Goal: Entertainment & Leisure: Browse casually

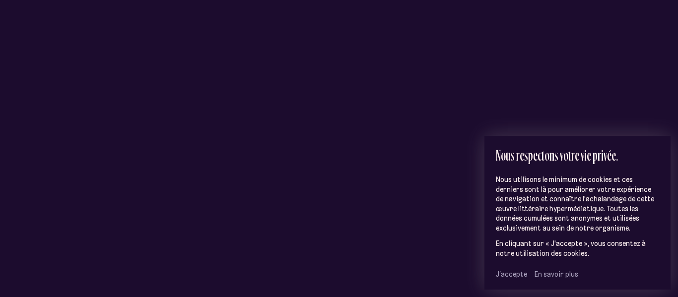
click at [521, 270] on span "J’accepte" at bounding box center [511, 274] width 31 height 9
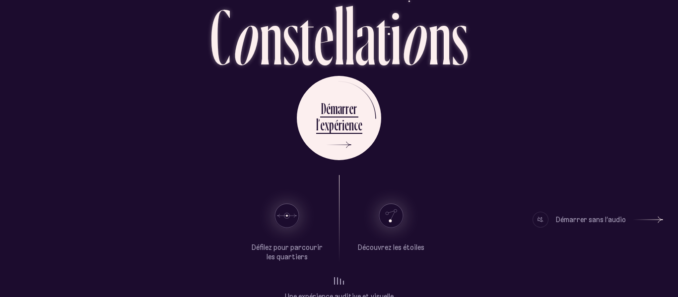
scroll to position [74, 0]
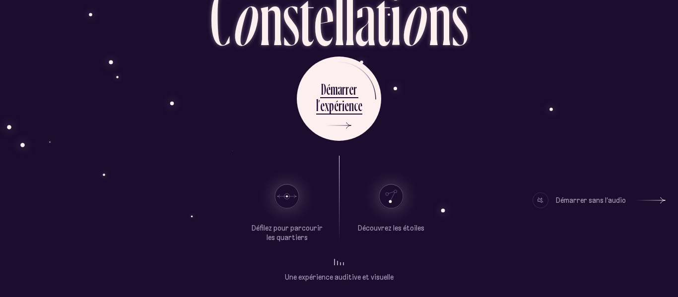
click at [657, 201] on div at bounding box center [651, 200] width 30 height 7
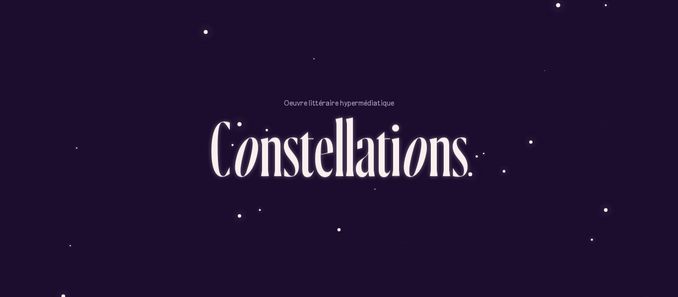
click at [615, 235] on div "D é m a r r e r l ’ e x p é r i e n c e" at bounding box center [339, 230] width 581 height 84
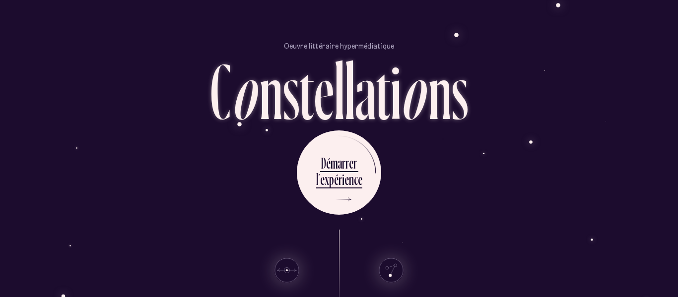
scroll to position [74, 0]
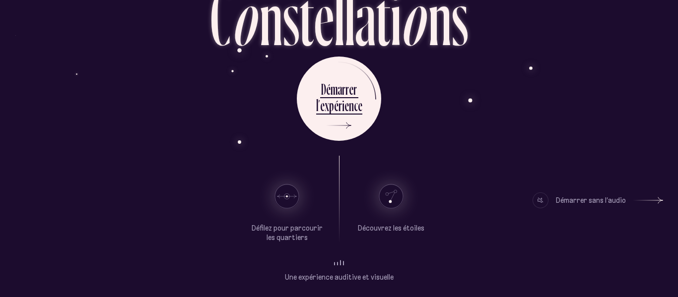
drag, startPoint x: 289, startPoint y: 195, endPoint x: 270, endPoint y: 193, distance: 18.9
click at [270, 193] on li at bounding box center [287, 197] width 74 height 24
click at [283, 193] on use at bounding box center [287, 197] width 24 height 24
click at [393, 196] on use at bounding box center [391, 197] width 24 height 24
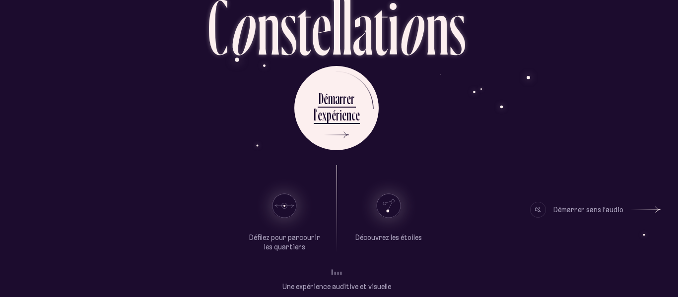
scroll to position [74, 2]
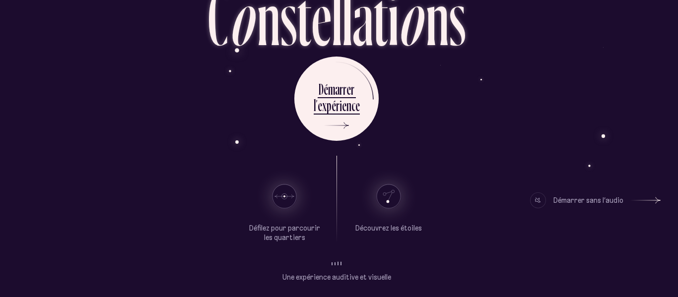
click at [508, 288] on div "Oeuvre littéraire hypermédiatique C o n s t e l l a t i o n s D é m a r r e r l…" at bounding box center [339, 148] width 678 height 297
click at [400, 291] on ul "Une expérience auditive et visuelle Démarrer sans l’audio" at bounding box center [336, 278] width 341 height 40
click at [336, 264] on div at bounding box center [337, 261] width 10 height 7
click at [452, 258] on li "Démarrer sans l’audio" at bounding box center [453, 270] width 109 height 25
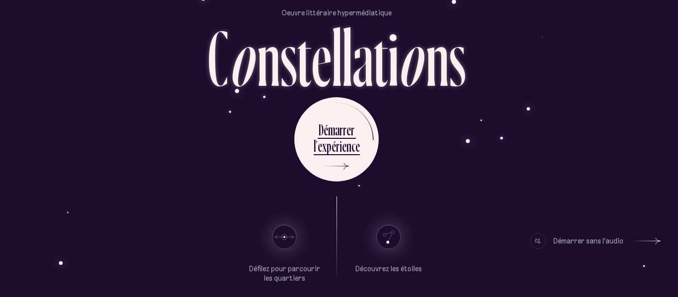
scroll to position [33, 2]
click at [651, 215] on div "Oeuvre littéraire hypermédiatique C o n s t e l l a t i o n s D é m a r r e r l…" at bounding box center [337, 115] width 678 height 297
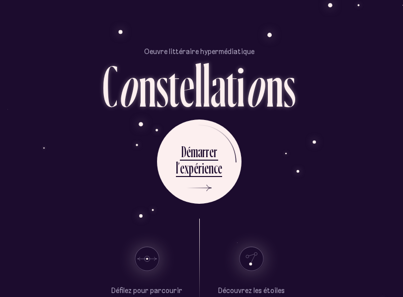
click at [364, 170] on div "D é m a r r e r l ’ e x p é r i e n c e" at bounding box center [199, 162] width 388 height 84
click at [400, 39] on div "Oeuvre littéraire hypermédiatique C o n s t e l l a t i o n s D é m a r r e r l…" at bounding box center [199, 148] width 403 height 297
click at [400, 38] on div "Oeuvre littéraire hypermédiatique C o n s t e l l a t i o n s D é m a r r e r l…" at bounding box center [199, 148] width 403 height 297
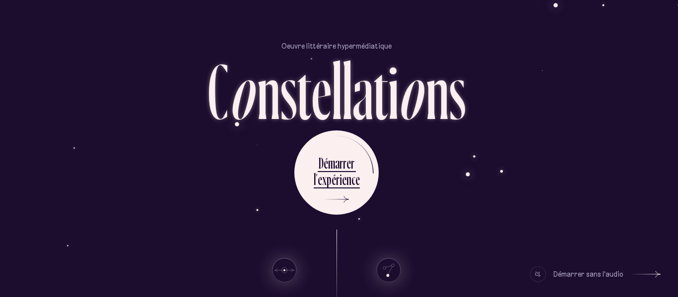
click at [455, 188] on div "D é m a r r e r l ’ e x p é r i e n c e" at bounding box center [336, 173] width 581 height 84
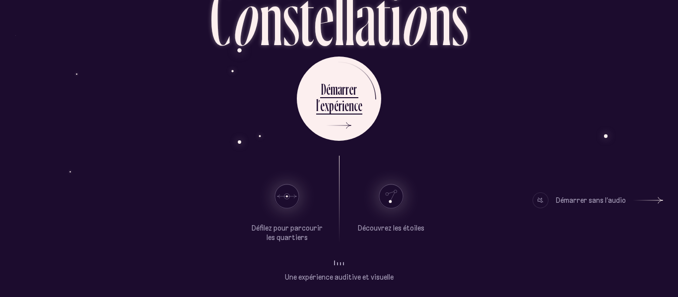
scroll to position [72, 0]
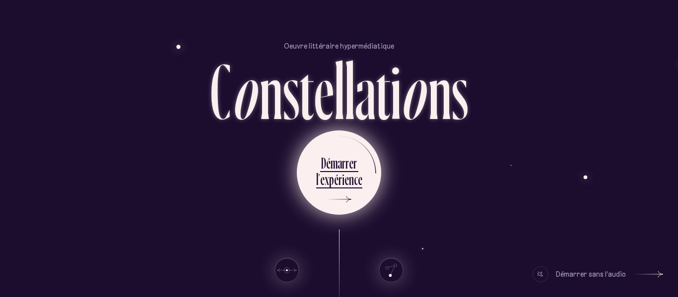
click at [345, 168] on div "r" at bounding box center [343, 162] width 3 height 19
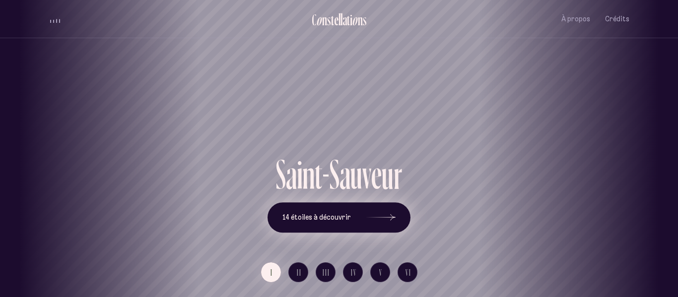
click at [373, 212] on icon at bounding box center [381, 218] width 30 height 74
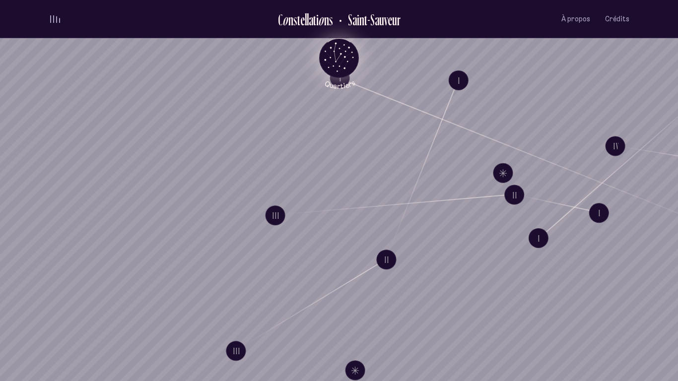
click at [334, 57] on icon "Retour au menu principal" at bounding box center [339, 57] width 30 height 30
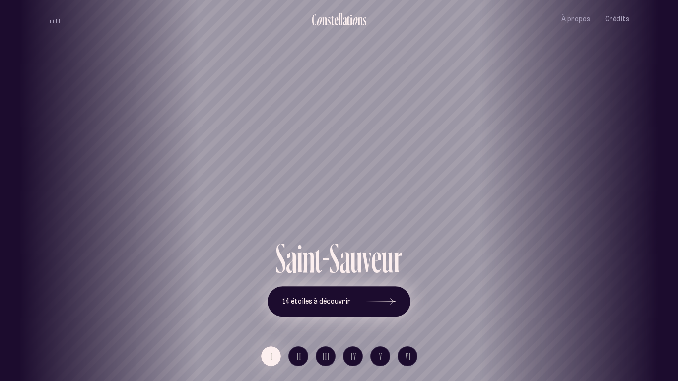
click at [344, 297] on button "14 étoiles à découvrir" at bounding box center [339, 301] width 143 height 31
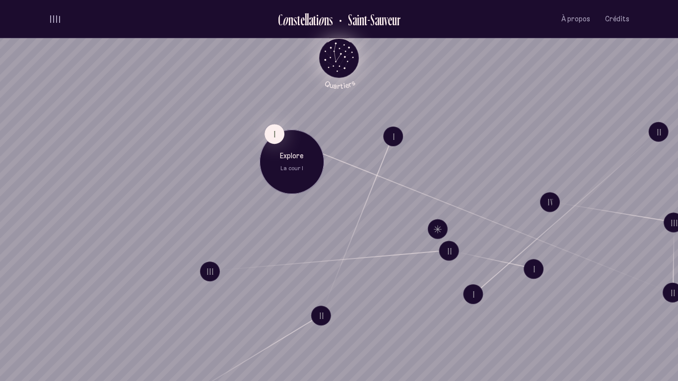
click at [274, 144] on div "Explore La cour I" at bounding box center [292, 162] width 65 height 65
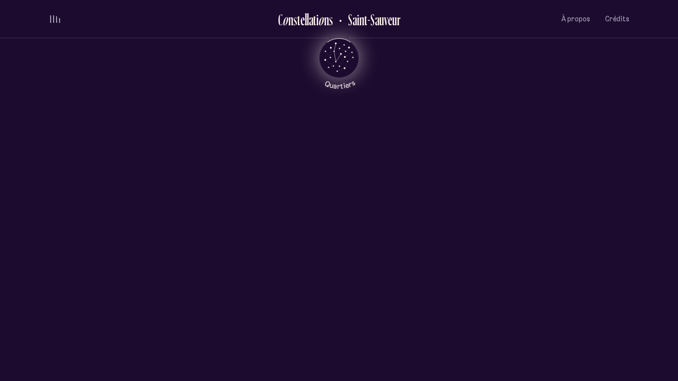
click at [274, 144] on div "L a c o u r I I II III IV V Complètement sous le charme, elle avait signé le ba…" at bounding box center [338, 288] width 477 height 305
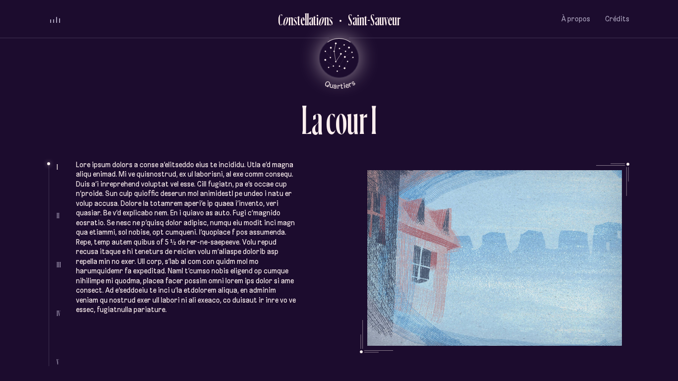
drag, startPoint x: 416, startPoint y: 252, endPoint x: 409, endPoint y: 230, distance: 22.4
click at [409, 230] on ul "Complètement sous le charme, elle avait signé le bail sur-le-champ et ce havre …" at bounding box center [352, 264] width 553 height 203
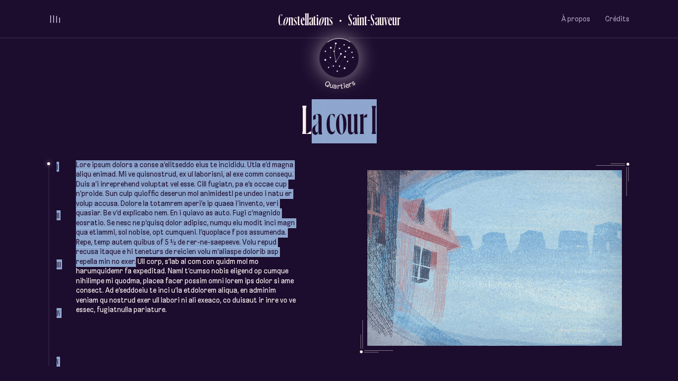
drag, startPoint x: 220, startPoint y: 255, endPoint x: 318, endPoint y: 159, distance: 136.2
click at [318, 159] on div "L a c o u r I I II III IV V Complètement sous le charme, elle avait signé le ba…" at bounding box center [339, 190] width 596 height 381
click at [340, 216] on ul "Complètement sous le charme, elle avait signé le bail sur-le-champ et ce havre …" at bounding box center [352, 264] width 553 height 203
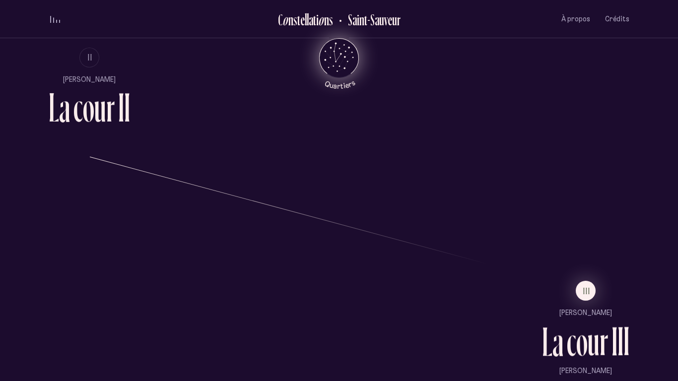
scroll to position [1215, 0]
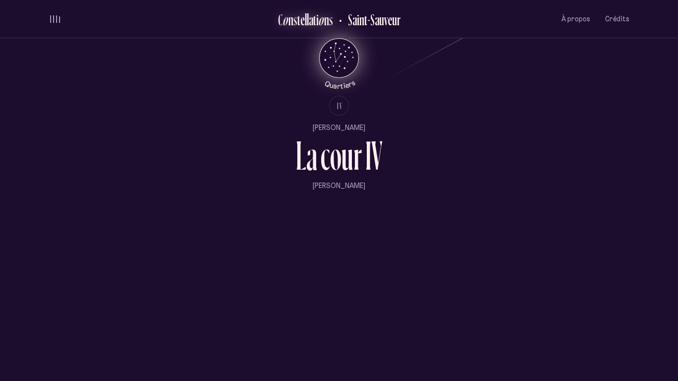
click at [278, 27] on div "C" at bounding box center [280, 19] width 4 height 16
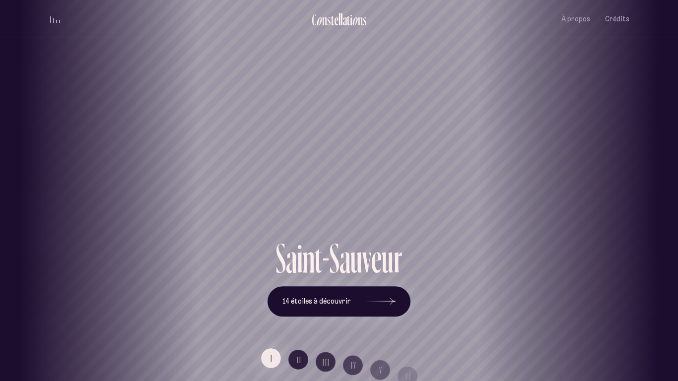
click at [374, 297] on div "Vieux-Québec Saint-Sauveur Saint-Roch Limoilou Saint-Jean-Baptiste Montcalm Vie…" at bounding box center [339, 190] width 678 height 381
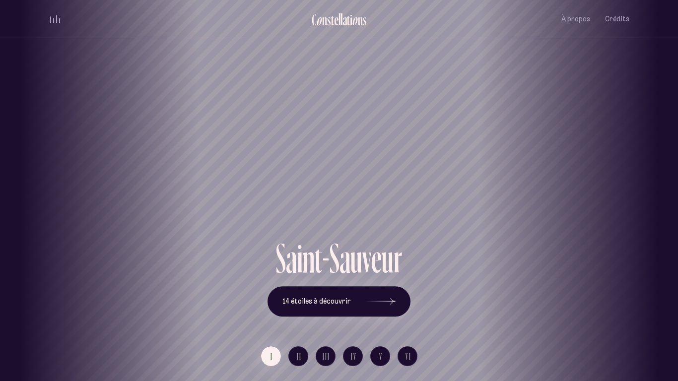
click at [387, 297] on div "Vieux-Québec Saint-Sauveur Saint-Roch Limoilou Saint-Jean-Baptiste Montcalm Vie…" at bounding box center [339, 190] width 678 height 381
click at [390, 297] on icon at bounding box center [381, 302] width 30 height 74
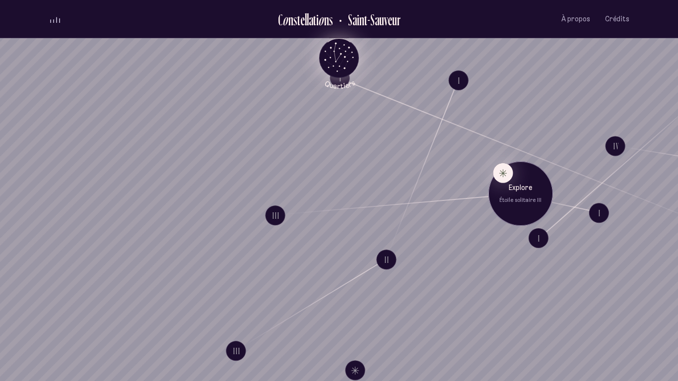
click at [510, 195] on div "Explore Étoile solitaire III" at bounding box center [521, 193] width 50 height 21
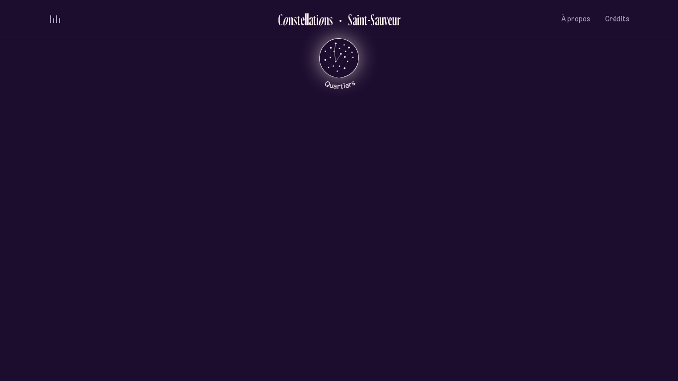
scroll to position [476, 0]
click at [250, 230] on div at bounding box center [339, 235] width 678 height 104
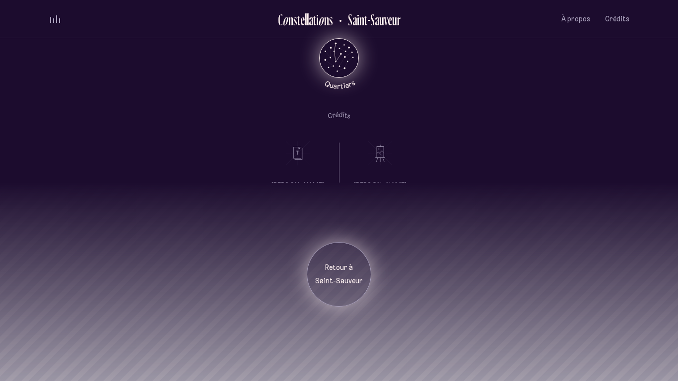
scroll to position [0, 0]
click at [351, 288] on div "Retour à Saint-Sauveur" at bounding box center [339, 274] width 65 height 65
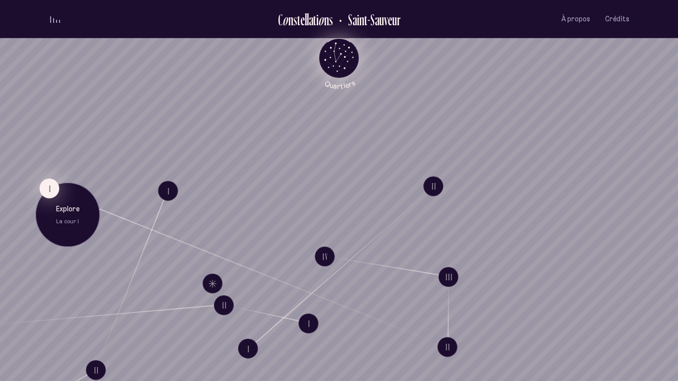
click at [49, 185] on button "I" at bounding box center [49, 189] width 20 height 20
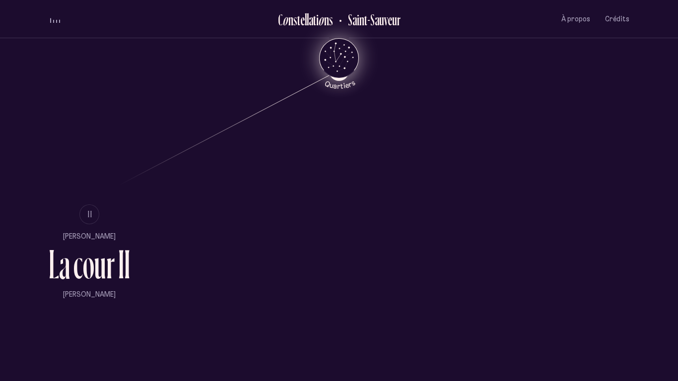
scroll to position [672, 0]
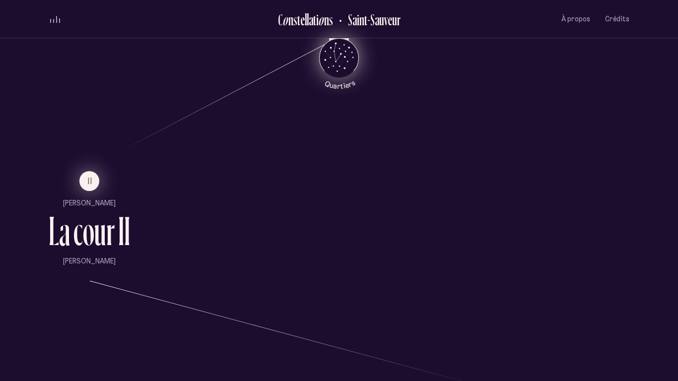
click at [86, 177] on button "II" at bounding box center [89, 181] width 20 height 20
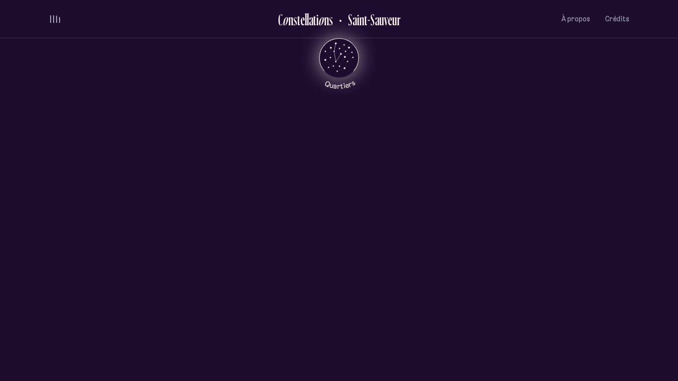
scroll to position [0, 0]
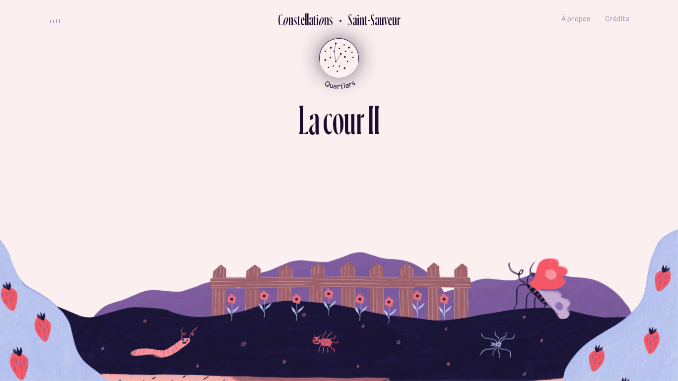
scroll to position [580, 0]
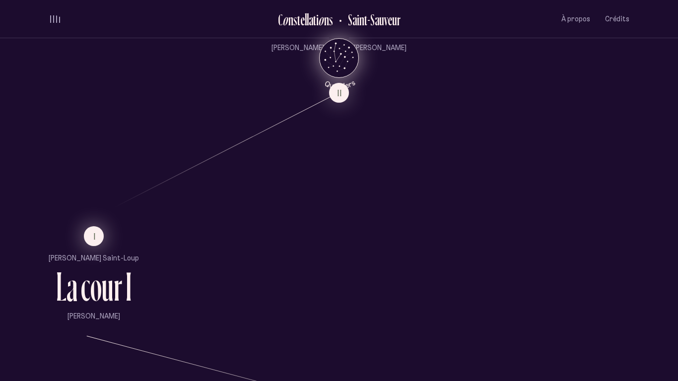
click at [94, 235] on span "I" at bounding box center [95, 236] width 2 height 8
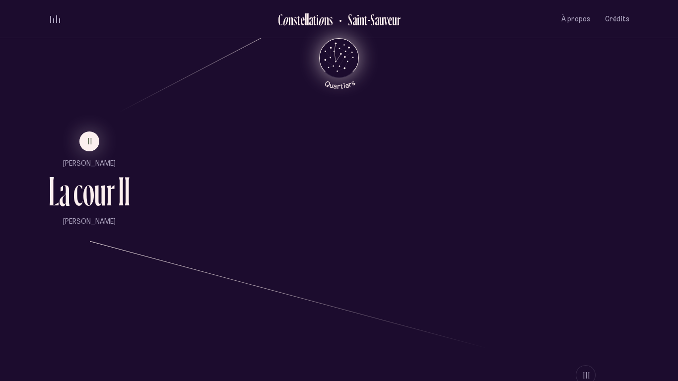
click at [96, 145] on ul "II Mireille Gagné L a c o u r I I Estée Preda" at bounding box center [89, 179] width 81 height 95
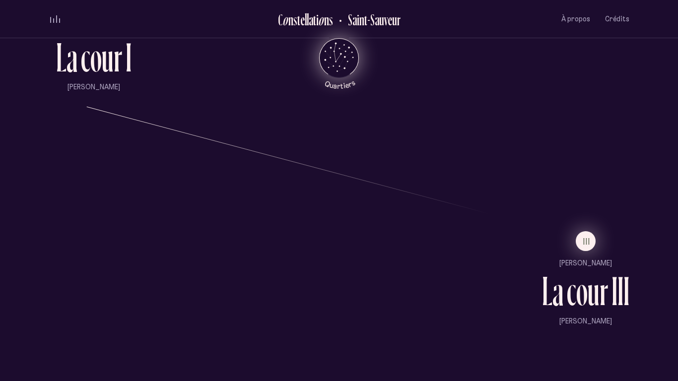
click at [581, 246] on button "III" at bounding box center [586, 241] width 20 height 20
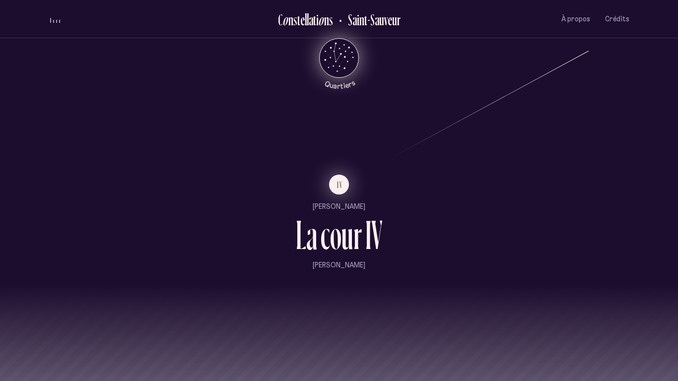
click at [336, 187] on button "IV" at bounding box center [339, 185] width 20 height 20
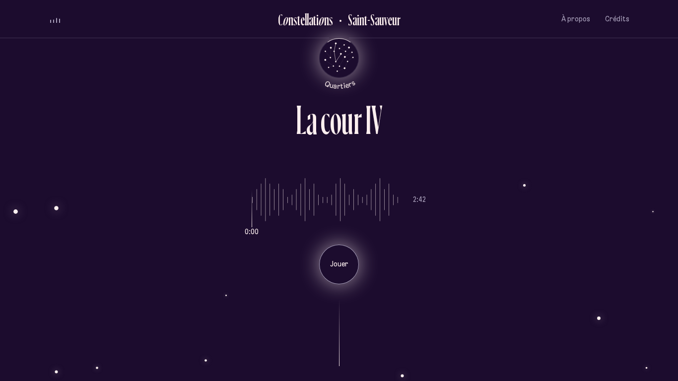
click at [341, 257] on div "Jouer" at bounding box center [339, 265] width 40 height 40
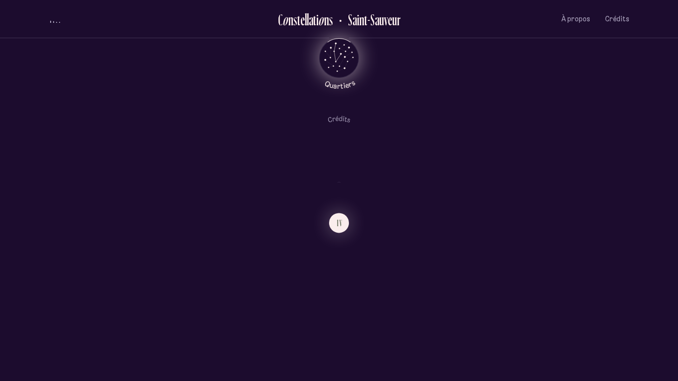
scroll to position [1220, 0]
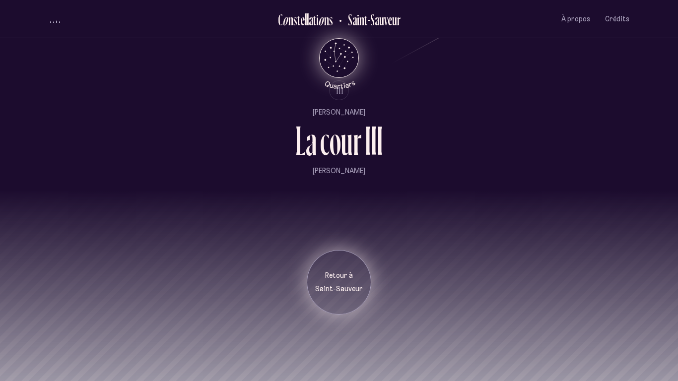
click at [332, 295] on div "Retour à Saint-Sauveur" at bounding box center [339, 282] width 65 height 65
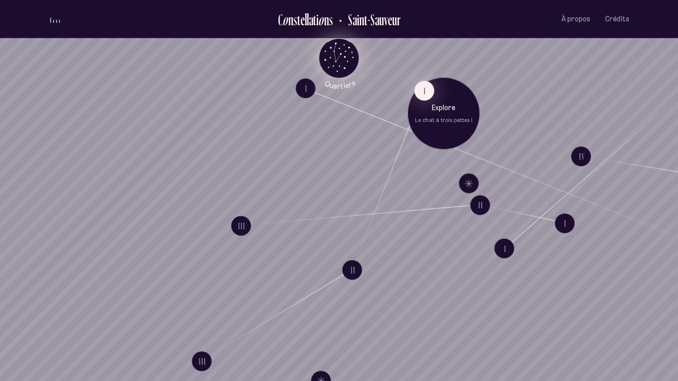
click at [445, 112] on div "Explore Le chat à trois pattes I" at bounding box center [444, 113] width 58 height 21
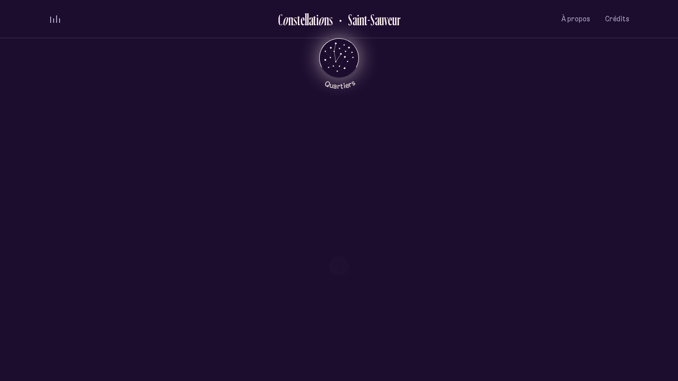
scroll to position [986, 0]
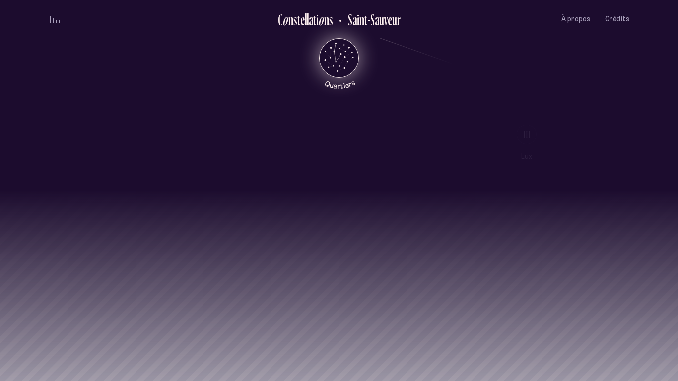
click at [151, 214] on div at bounding box center [339, 243] width 678 height 104
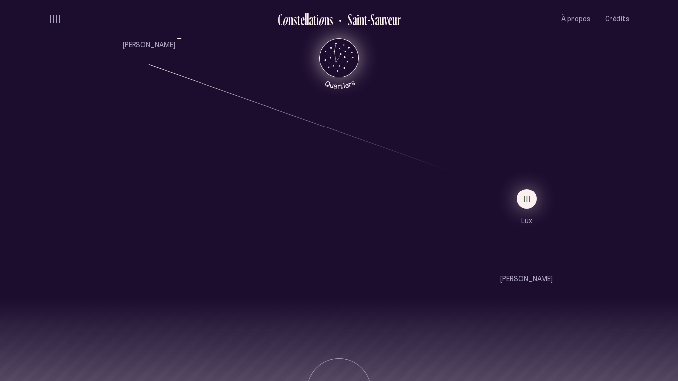
click at [518, 199] on button "III" at bounding box center [527, 199] width 20 height 20
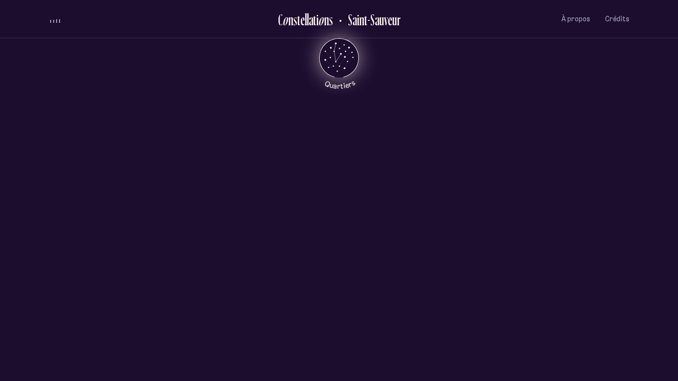
scroll to position [0, 0]
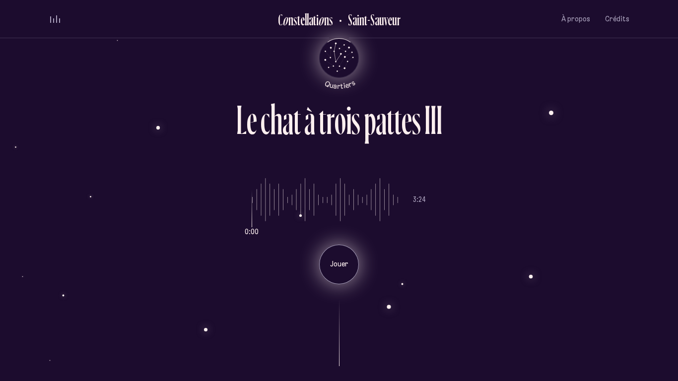
click at [334, 253] on div "Jouer" at bounding box center [339, 265] width 40 height 40
click at [334, 253] on div "Pause" at bounding box center [339, 265] width 40 height 40
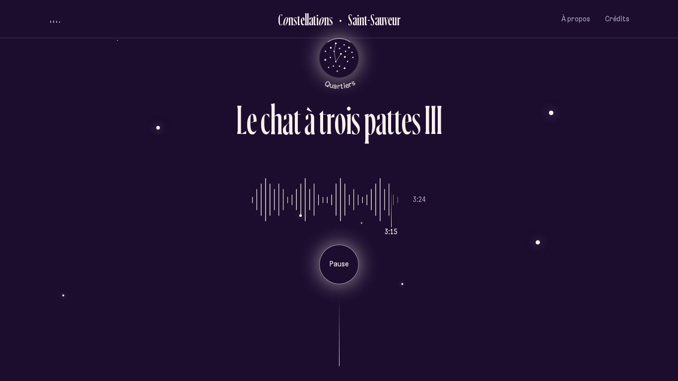
click at [334, 253] on div "Pause" at bounding box center [339, 265] width 40 height 40
click at [178, 297] on div at bounding box center [339, 325] width 581 height 82
click at [234, 297] on div at bounding box center [339, 325] width 581 height 82
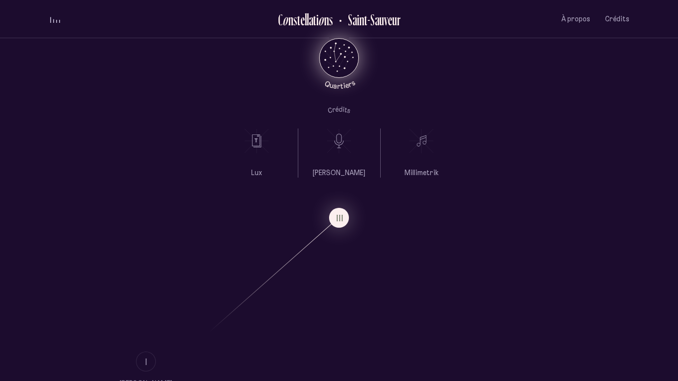
scroll to position [986, 0]
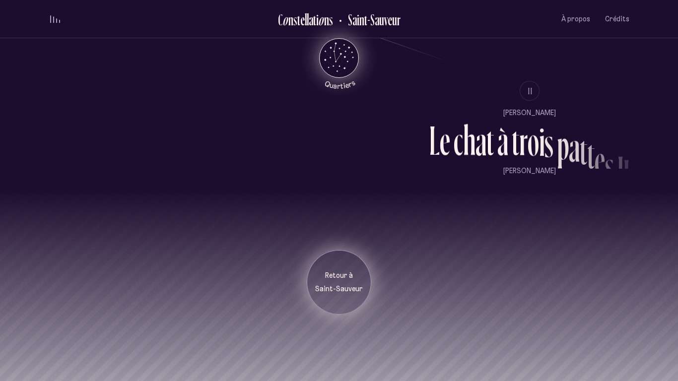
click at [340, 288] on p "Saint-Sauveur" at bounding box center [339, 289] width 50 height 10
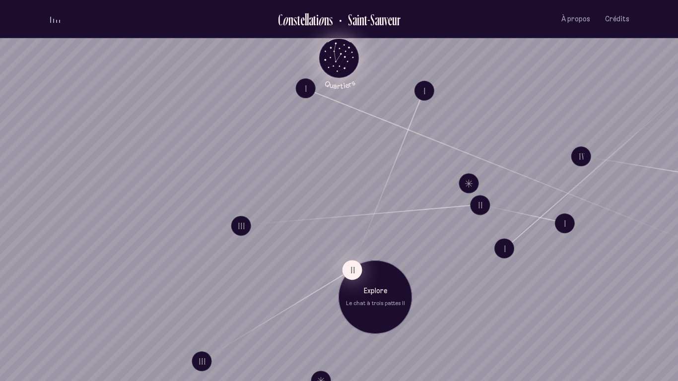
click at [349, 271] on button "II" at bounding box center [352, 270] width 20 height 20
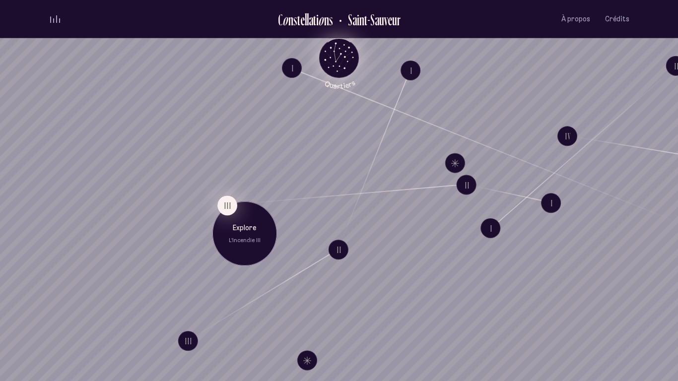
click at [227, 198] on button "III" at bounding box center [227, 206] width 20 height 20
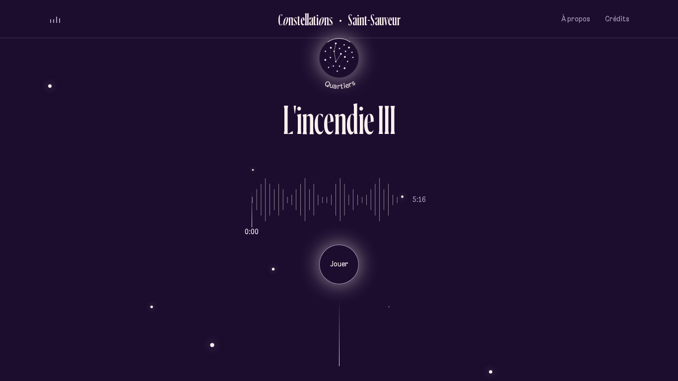
click at [328, 251] on div "Jouer" at bounding box center [339, 265] width 40 height 40
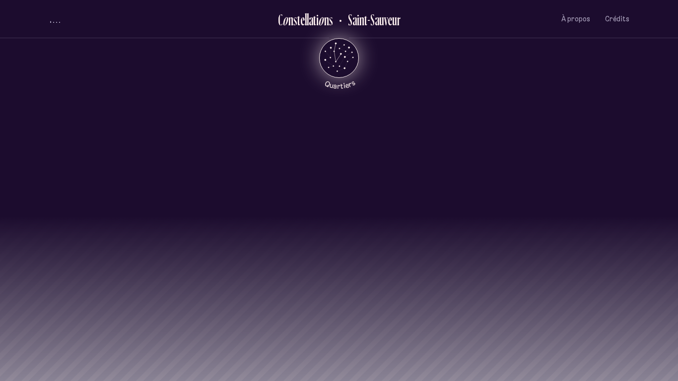
scroll to position [986, 0]
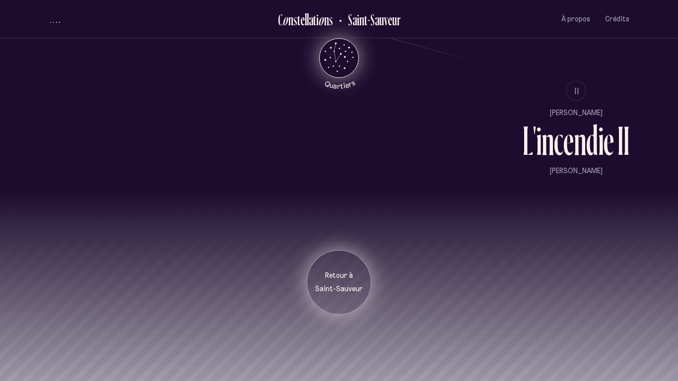
click at [328, 285] on p "Saint-Sauveur" at bounding box center [339, 289] width 50 height 10
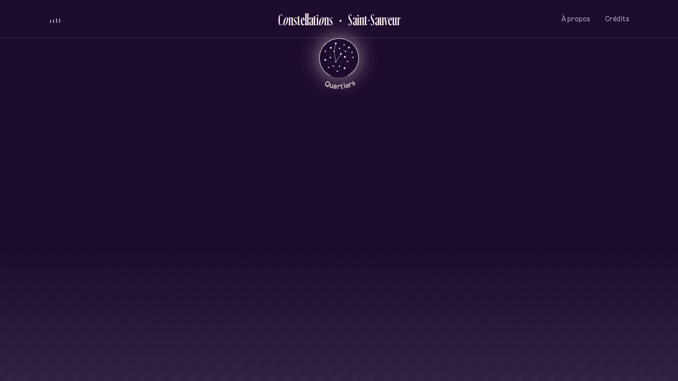
scroll to position [1220, 0]
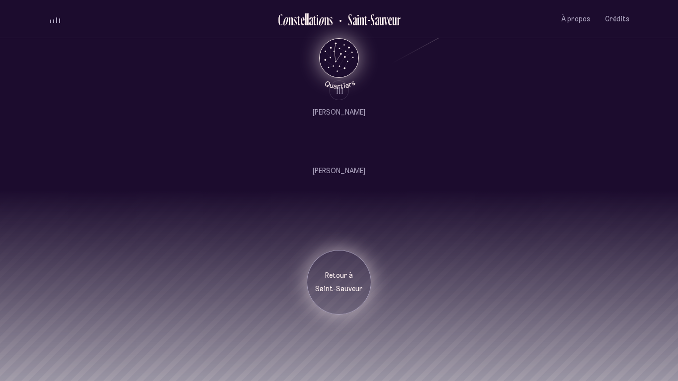
click at [334, 296] on div "Retour à Saint-Sauveur" at bounding box center [339, 282] width 65 height 65
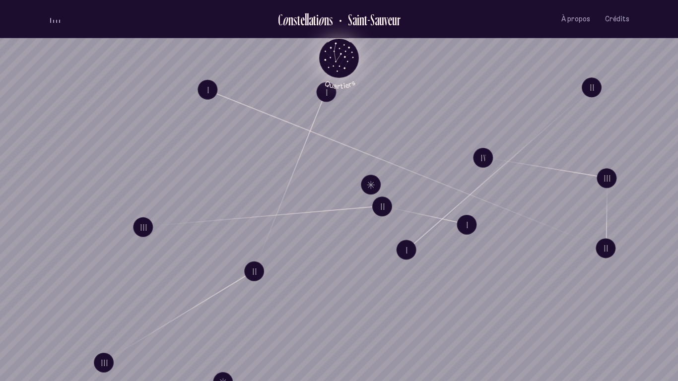
click at [57, 15] on div "volume audio" at bounding box center [55, 18] width 10 height 7
click at [335, 47] on icon "Retour au menu principal" at bounding box center [339, 57] width 30 height 30
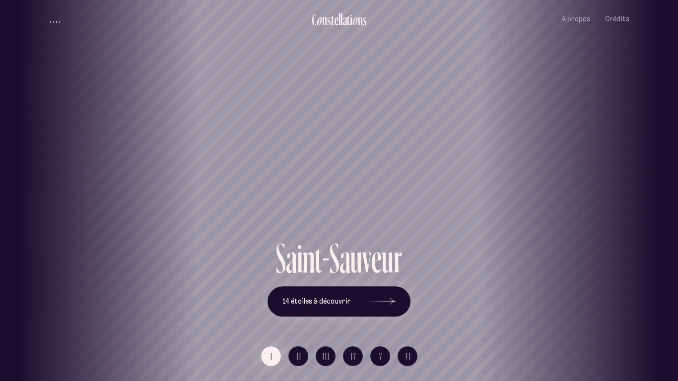
click at [379, 297] on div "Vieux-Québec Saint-Sauveur Saint-Roch Limoilou Saint-Jean-Baptiste Montcalm Vie…" at bounding box center [339, 190] width 678 height 381
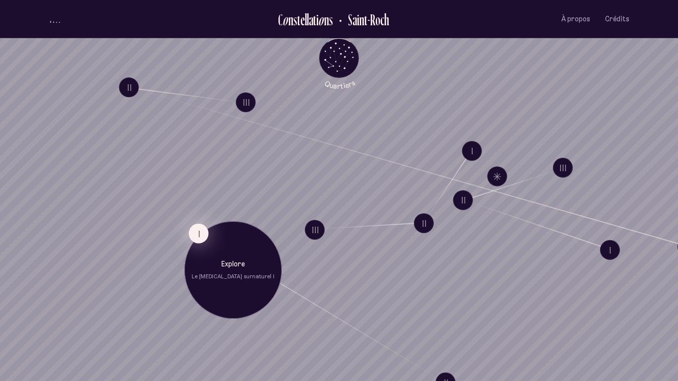
click at [198, 229] on button "I" at bounding box center [199, 234] width 20 height 20
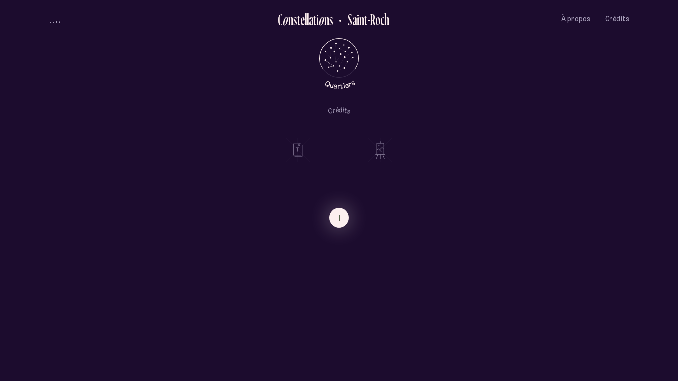
scroll to position [752, 0]
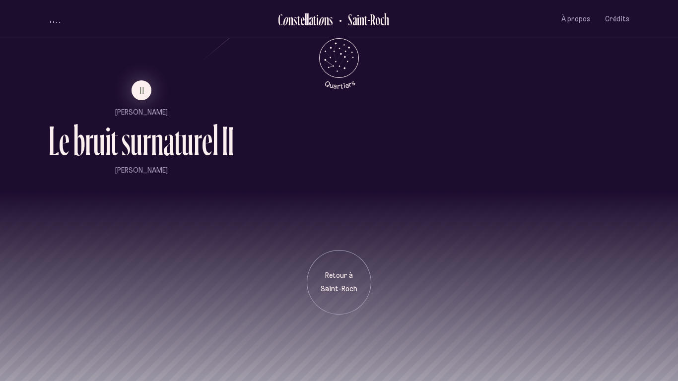
click at [150, 96] on li "II" at bounding box center [141, 90] width 185 height 20
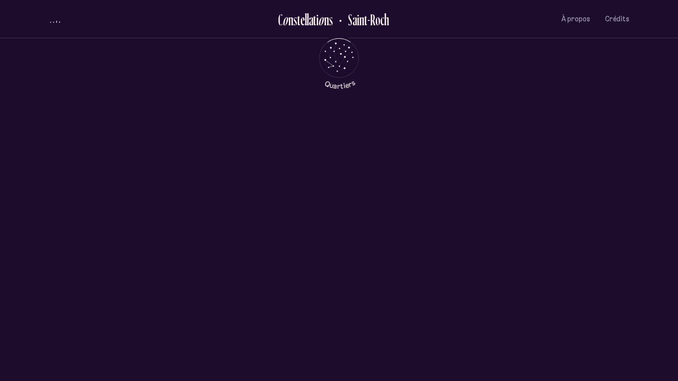
scroll to position [0, 0]
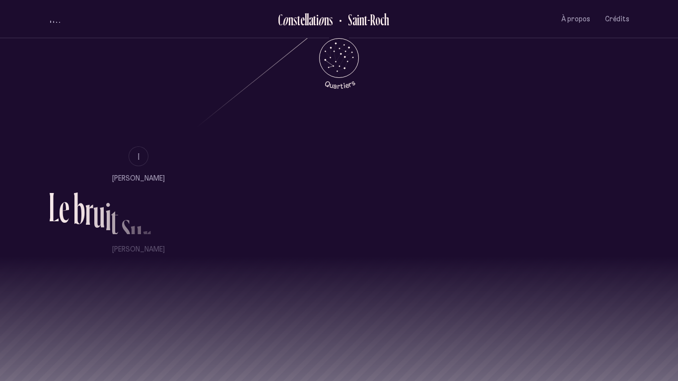
scroll to position [752, 0]
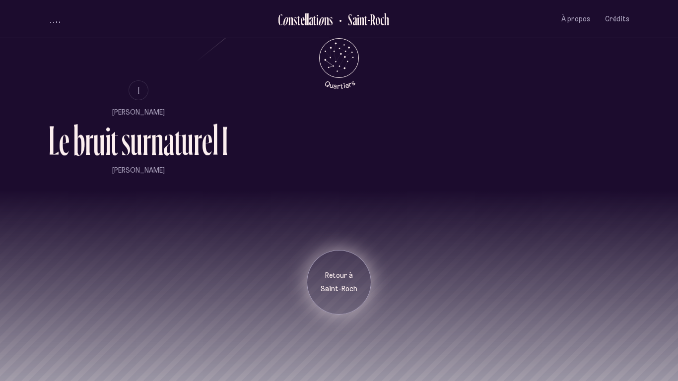
click at [343, 278] on p "Retour à" at bounding box center [339, 276] width 50 height 10
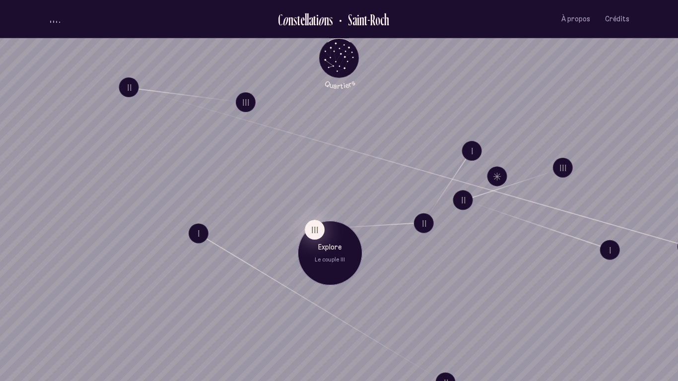
click at [318, 231] on button "III" at bounding box center [315, 230] width 20 height 20
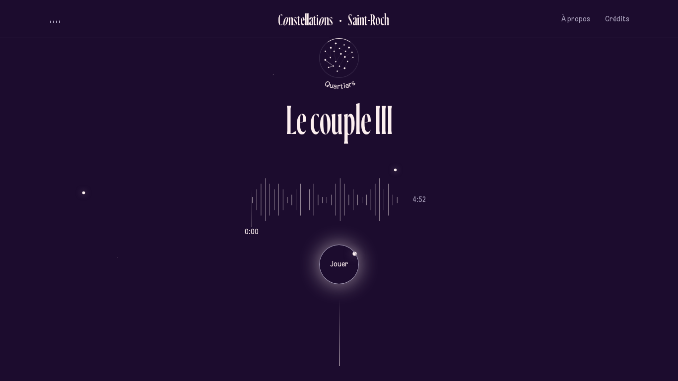
click at [339, 257] on div "Jouer" at bounding box center [339, 265] width 40 height 40
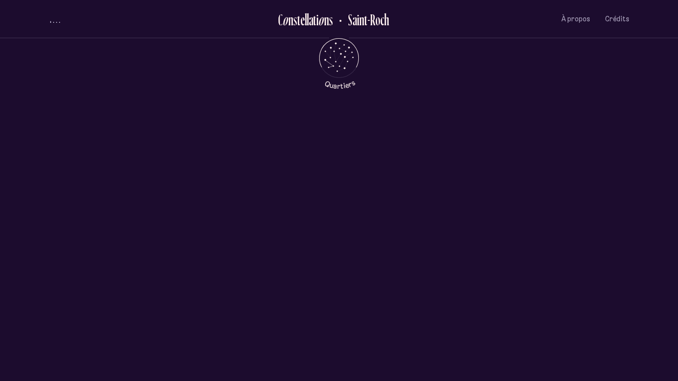
scroll to position [481, 0]
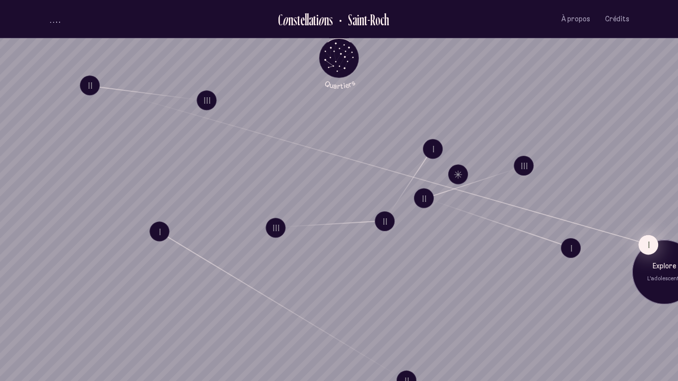
click at [650, 239] on button "I" at bounding box center [648, 245] width 20 height 20
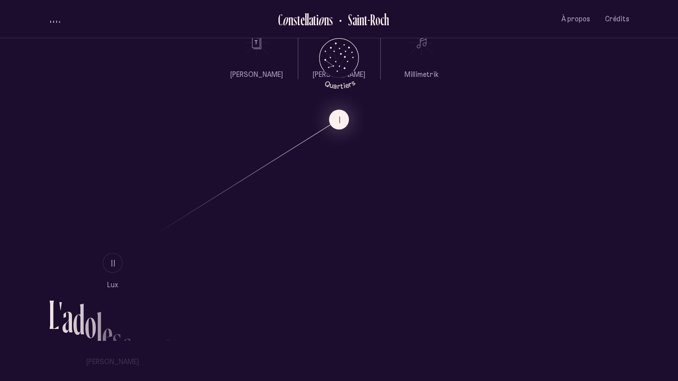
scroll to position [584, 0]
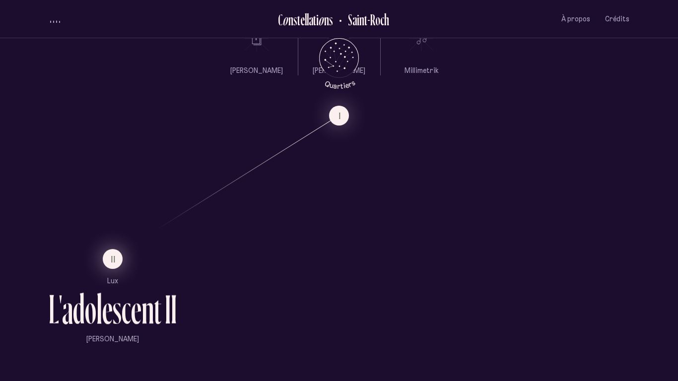
click at [117, 258] on button "II" at bounding box center [113, 259] width 20 height 20
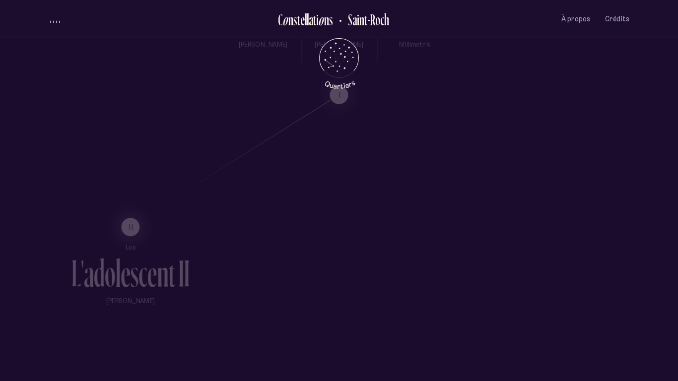
click at [115, 258] on div "o" at bounding box center [110, 274] width 10 height 38
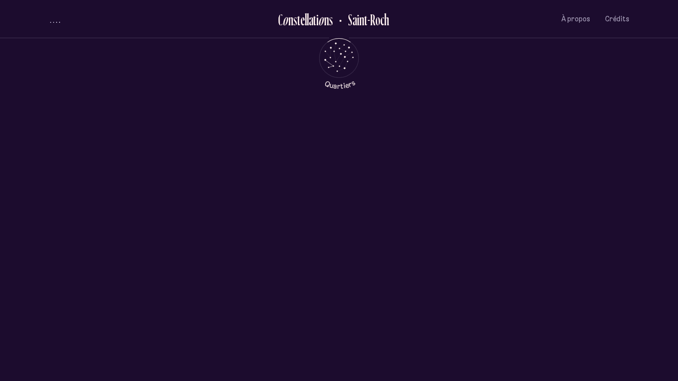
scroll to position [0, 0]
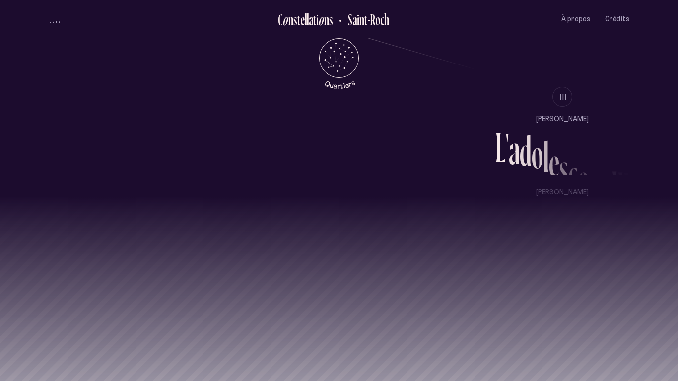
scroll to position [986, 0]
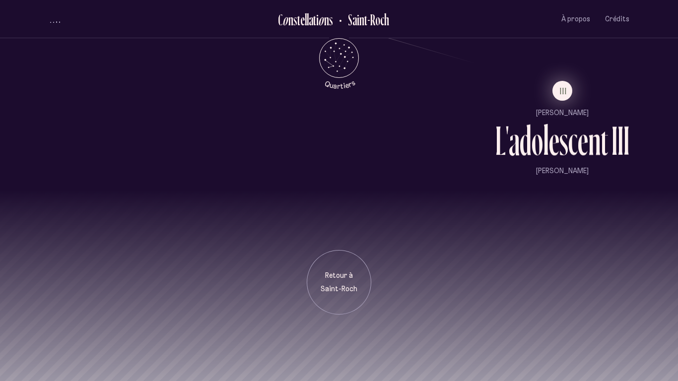
click at [565, 97] on button "III" at bounding box center [562, 91] width 20 height 20
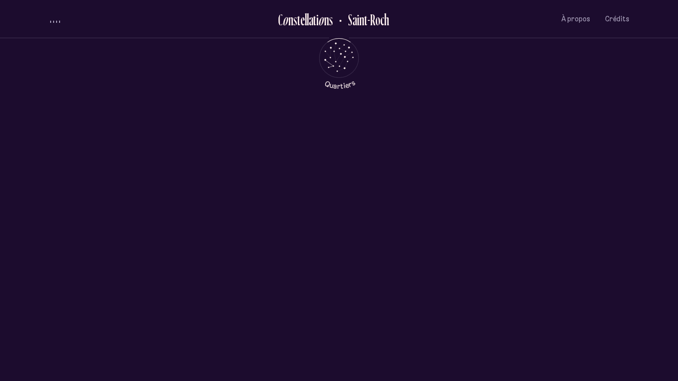
scroll to position [0, 0]
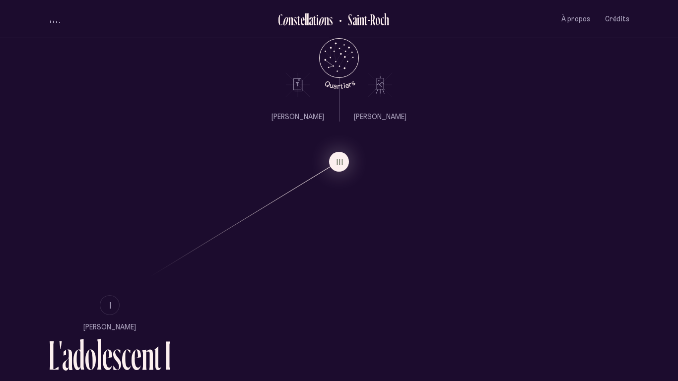
scroll to position [552, 0]
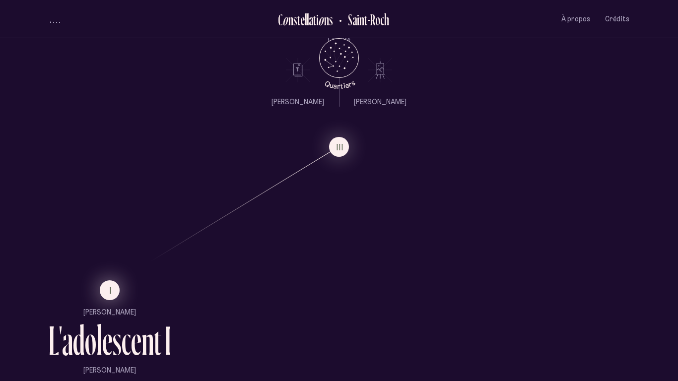
click at [113, 284] on button "I" at bounding box center [110, 290] width 20 height 20
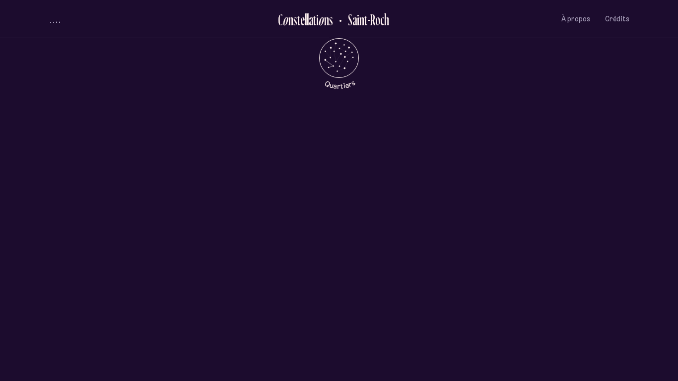
scroll to position [0, 0]
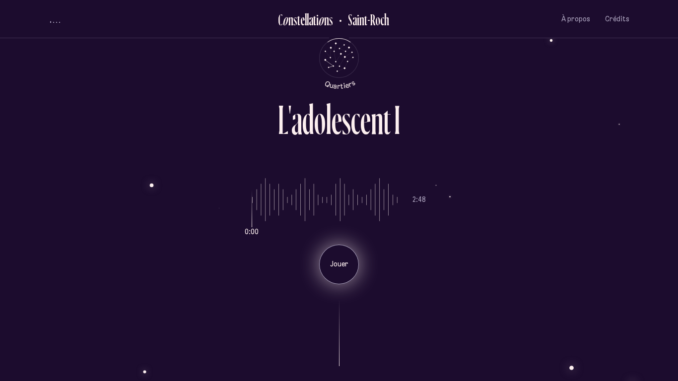
click at [350, 259] on div "Jouer" at bounding box center [339, 265] width 40 height 40
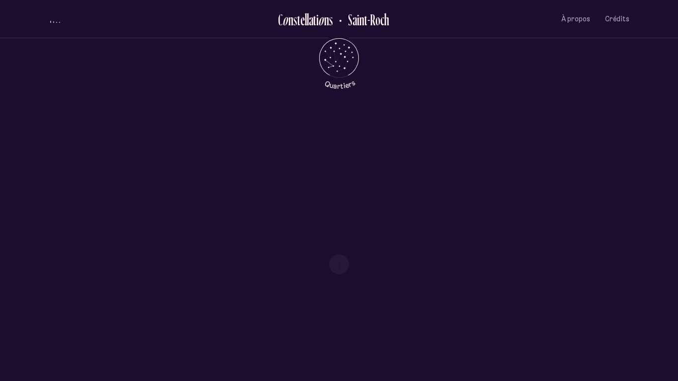
scroll to position [986, 0]
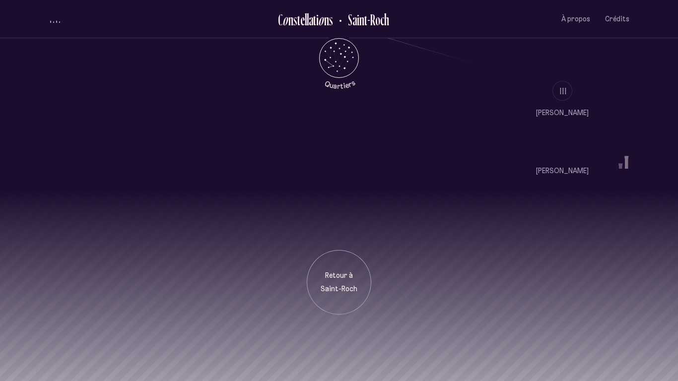
click at [350, 259] on div "Retour à Saint-Roch" at bounding box center [339, 282] width 65 height 65
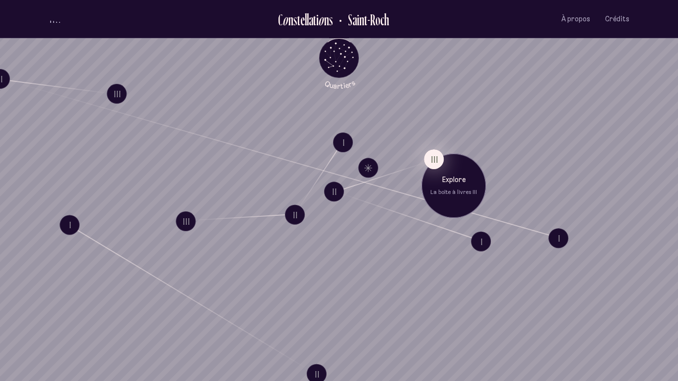
click at [429, 155] on button "III" at bounding box center [434, 159] width 20 height 20
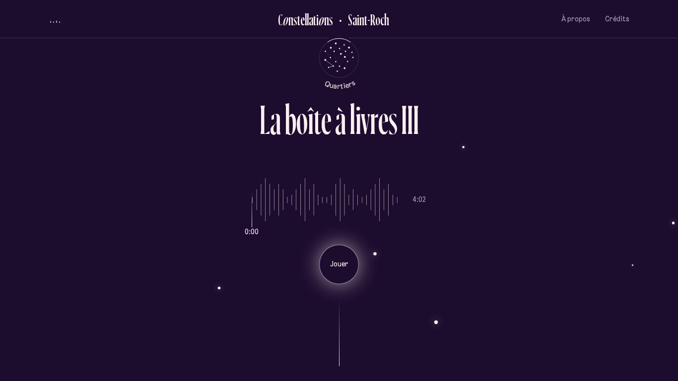
click at [334, 266] on p "Jouer" at bounding box center [339, 265] width 25 height 10
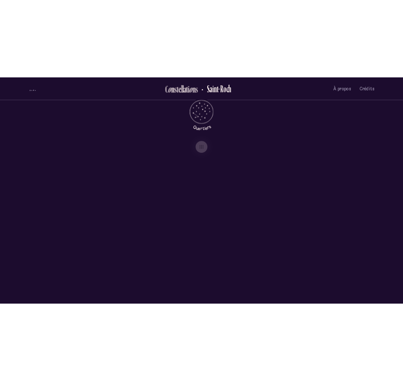
scroll to position [986, 0]
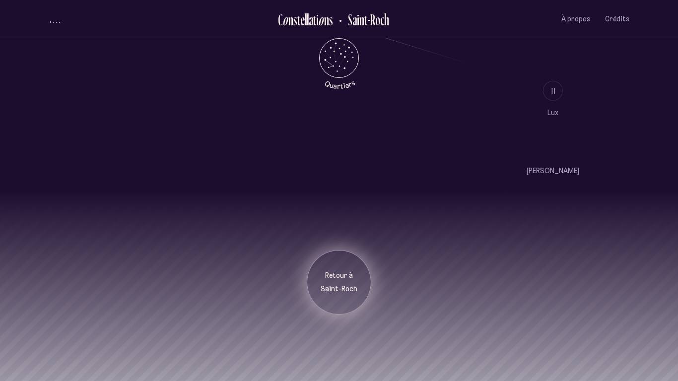
click at [351, 288] on p "Saint-Roch" at bounding box center [339, 289] width 50 height 10
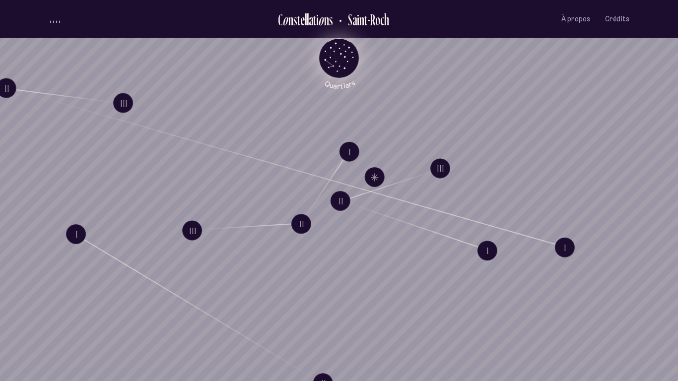
click at [348, 71] on icon "Quartiers" at bounding box center [339, 74] width 58 height 30
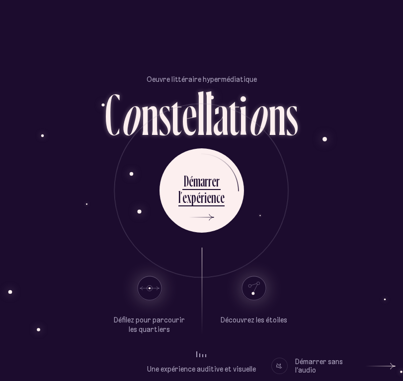
click at [342, 253] on div "Défilez pour parcourir les quartiers [GEOGRAPHIC_DATA]" at bounding box center [201, 291] width 388 height 87
click at [275, 193] on div "D é m a r r e r l ’ e x p é r i e n c e" at bounding box center [201, 190] width 388 height 84
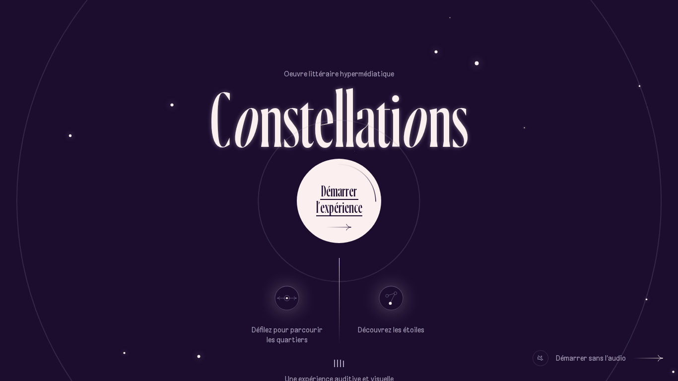
click at [402, 342] on div "Défilez pour parcourir les quartiers [GEOGRAPHIC_DATA]" at bounding box center [339, 301] width 341 height 87
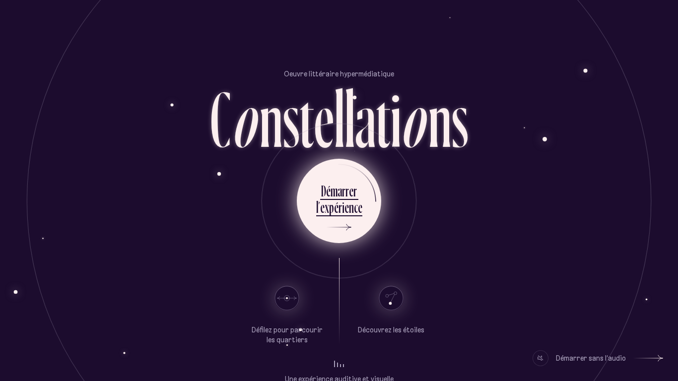
click at [336, 215] on div "é" at bounding box center [336, 207] width 4 height 19
